Goal: Check status: Check status

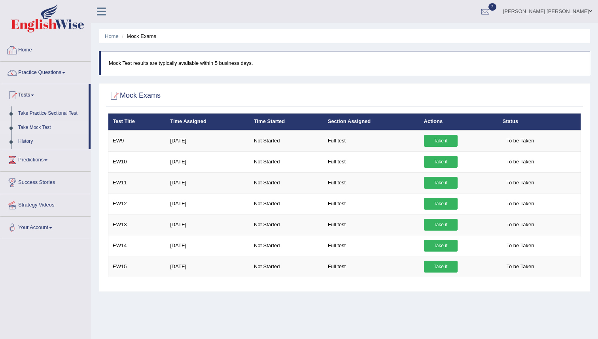
click at [30, 49] on link "Home" at bounding box center [45, 49] width 90 height 20
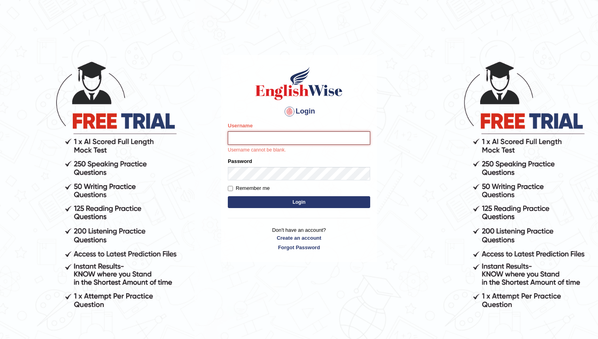
click at [275, 142] on input "Username" at bounding box center [299, 137] width 142 height 13
type input "maratais_parramatta"
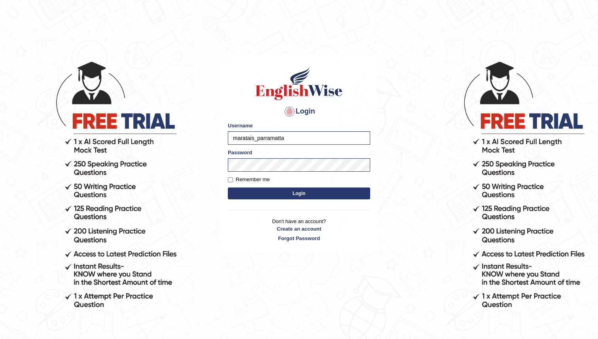
click at [309, 189] on button "Login" at bounding box center [299, 194] width 142 height 12
click at [304, 196] on button "Login" at bounding box center [299, 194] width 142 height 12
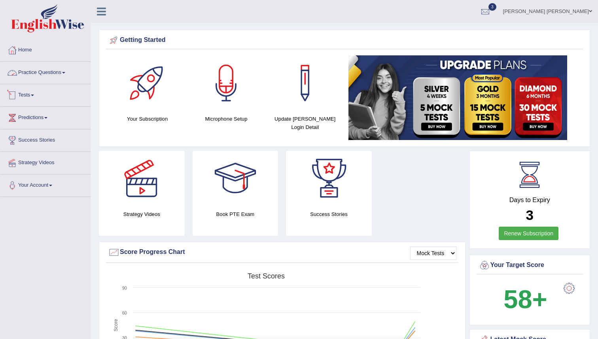
click at [26, 95] on link "Tests" at bounding box center [45, 94] width 90 height 20
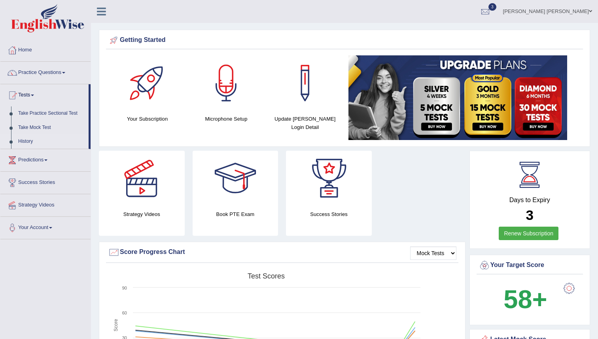
click at [31, 141] on link "History" at bounding box center [52, 142] width 74 height 14
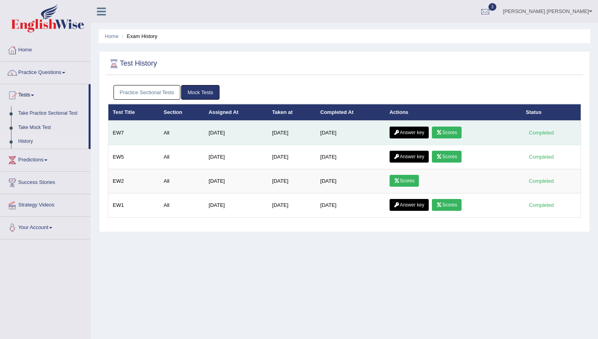
click at [452, 133] on link "Scores" at bounding box center [446, 133] width 29 height 12
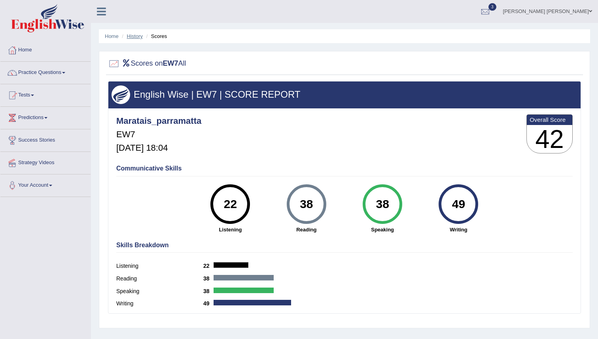
click at [133, 37] on link "History" at bounding box center [135, 36] width 16 height 6
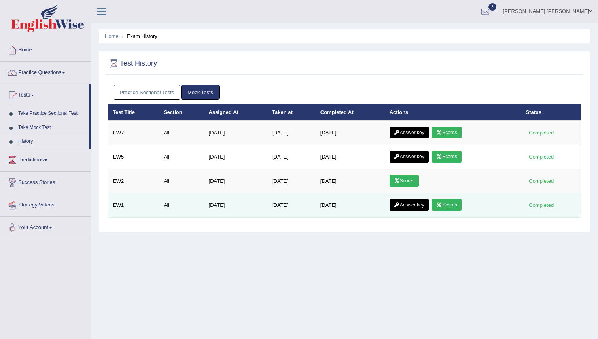
click at [445, 204] on link "Scores" at bounding box center [446, 205] width 29 height 12
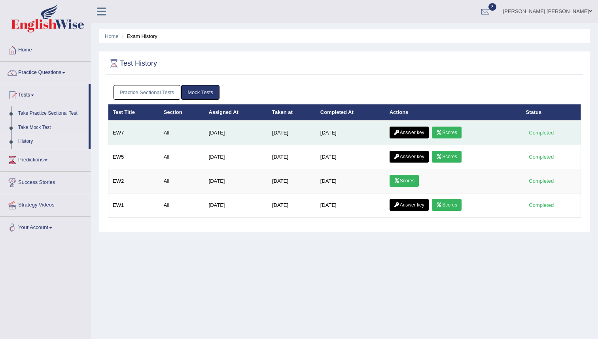
click at [445, 133] on link "Scores" at bounding box center [446, 133] width 29 height 12
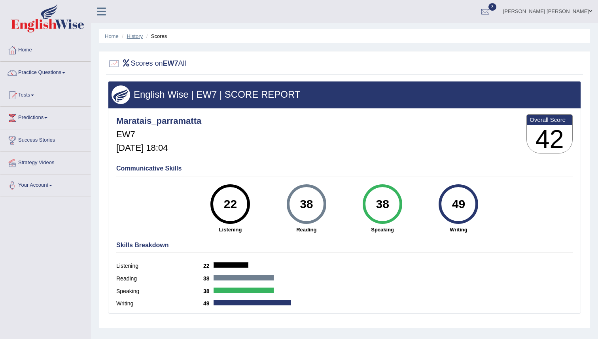
click at [131, 38] on link "History" at bounding box center [135, 36] width 16 height 6
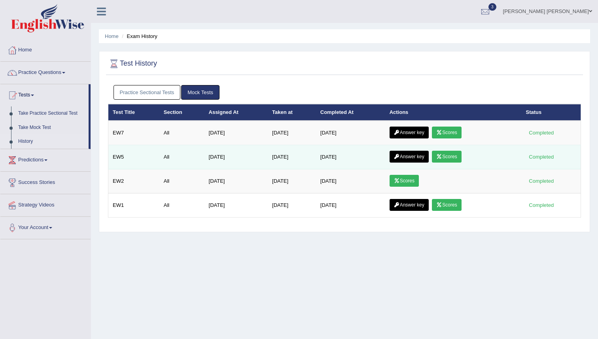
click at [445, 156] on link "Scores" at bounding box center [446, 157] width 29 height 12
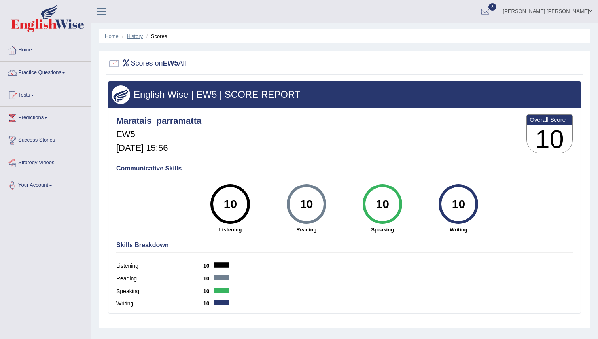
click at [136, 36] on link "History" at bounding box center [135, 36] width 16 height 6
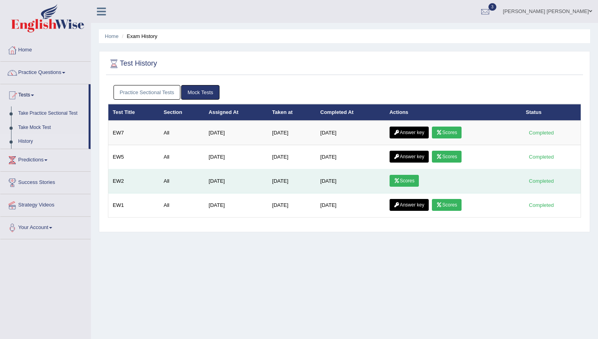
click at [407, 180] on link "Scores" at bounding box center [404, 181] width 29 height 12
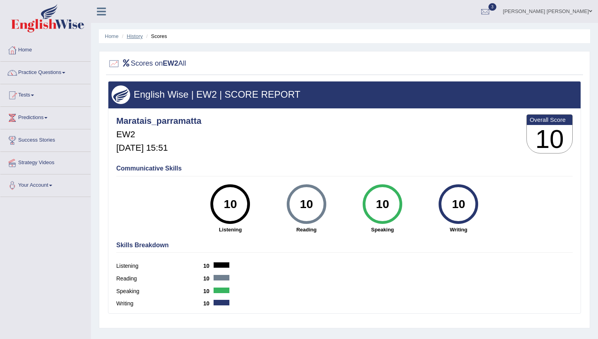
click at [135, 34] on link "History" at bounding box center [135, 36] width 16 height 6
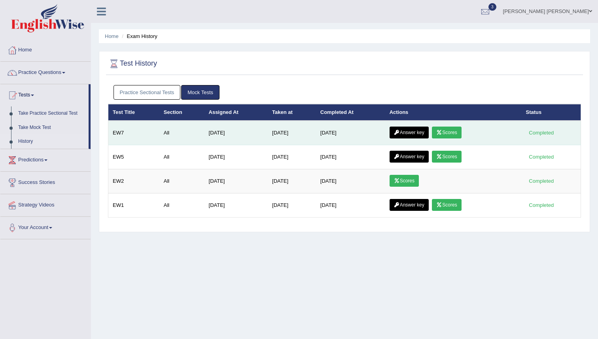
click at [415, 133] on link "Answer key" at bounding box center [409, 133] width 39 height 12
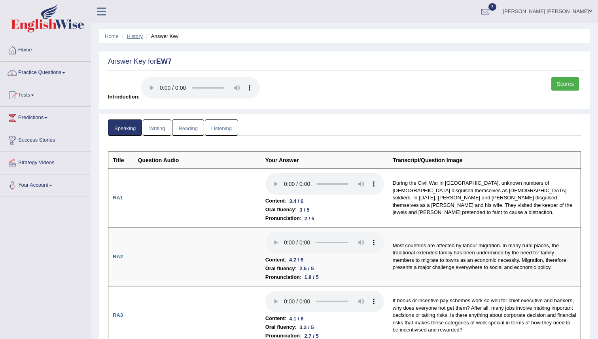
click at [137, 35] on link "History" at bounding box center [135, 36] width 16 height 6
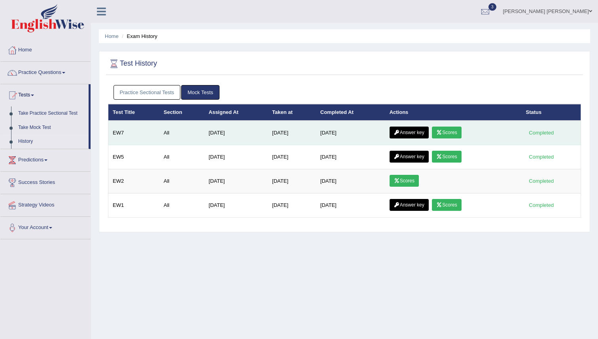
click at [452, 132] on link "Scores" at bounding box center [446, 133] width 29 height 12
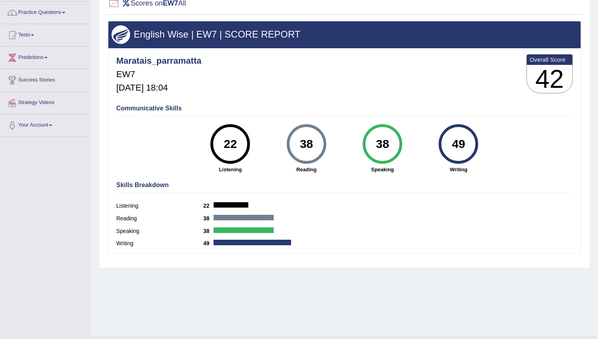
scroll to position [76, 0]
